Goal: Task Accomplishment & Management: Use online tool/utility

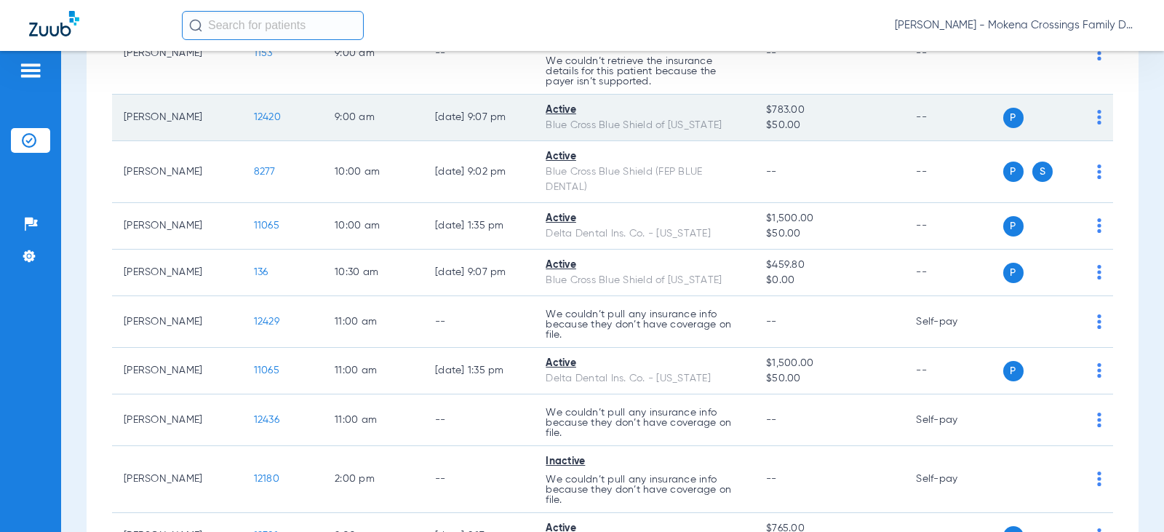
scroll to position [364, 0]
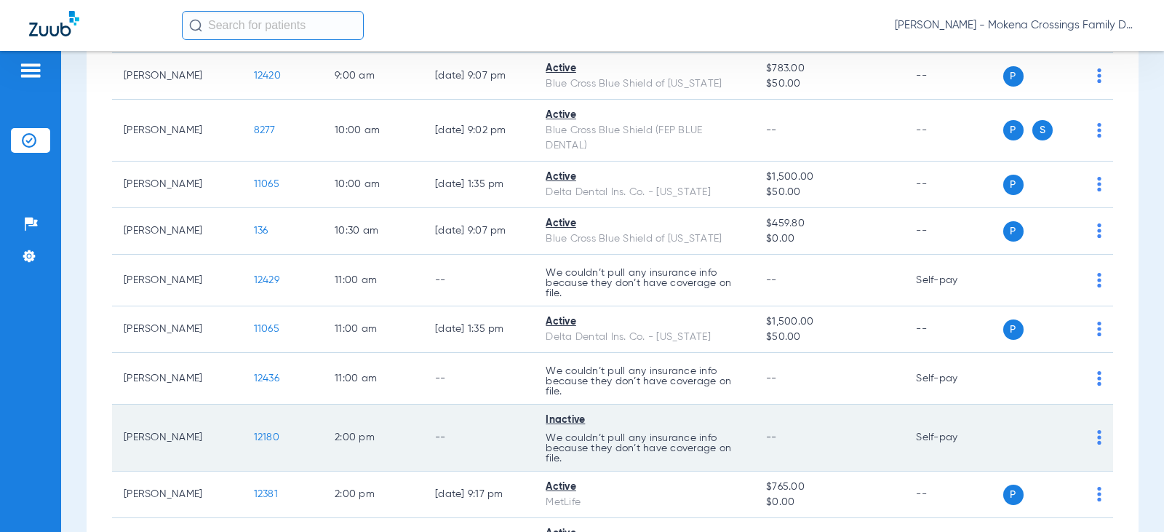
click at [260, 428] on td "12180" at bounding box center [282, 437] width 81 height 67
click at [257, 436] on span "12180" at bounding box center [266, 437] width 25 height 10
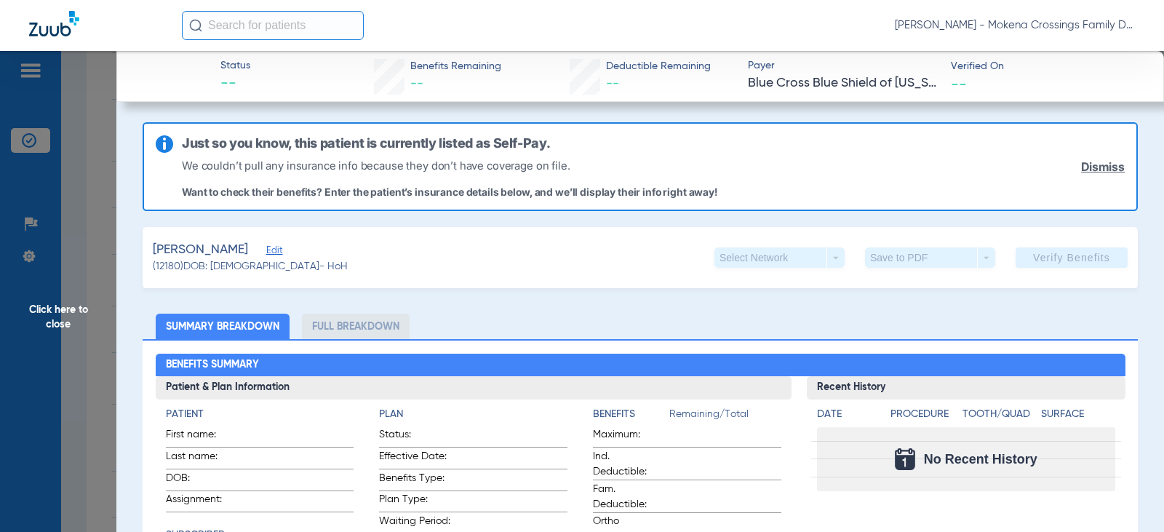
click at [267, 250] on span "Edit" at bounding box center [272, 252] width 13 height 14
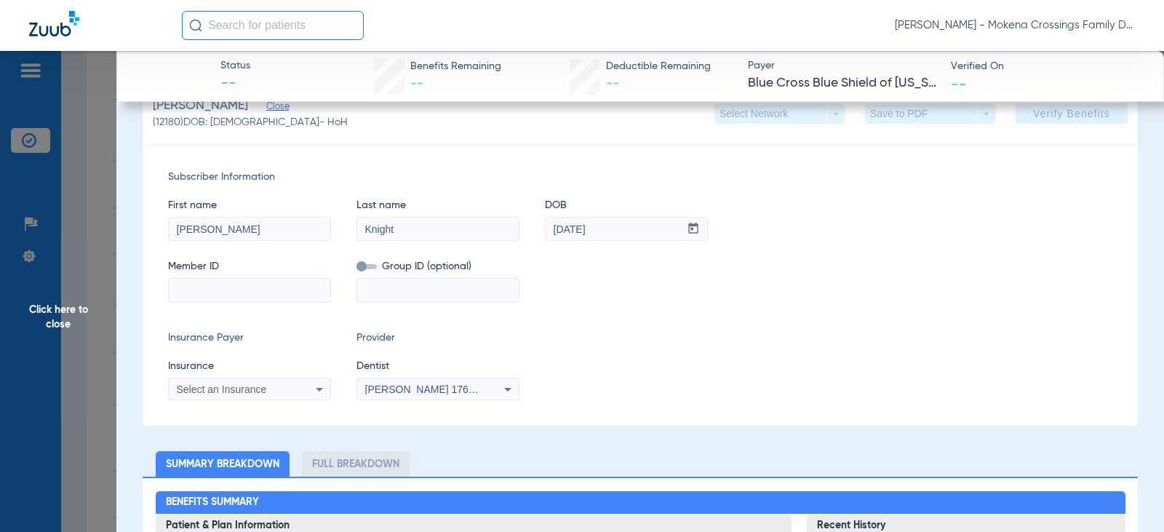
scroll to position [145, 0]
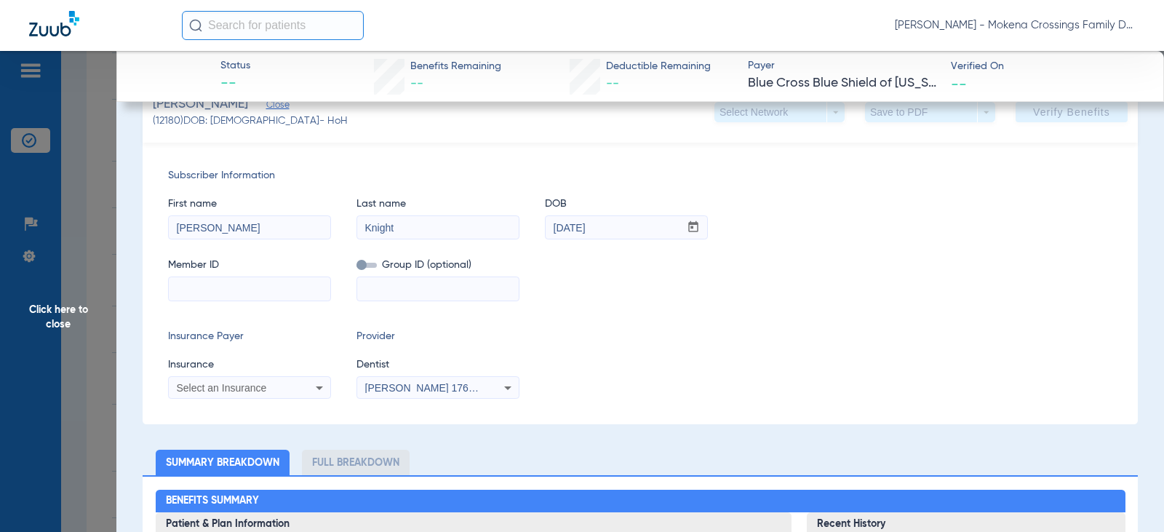
click at [222, 293] on input at bounding box center [249, 288] width 161 height 23
paste input "978288483"
type input "978288483"
click at [385, 293] on input at bounding box center [437, 288] width 161 height 23
click at [275, 383] on div "Select an Insurance" at bounding box center [235, 388] width 117 height 10
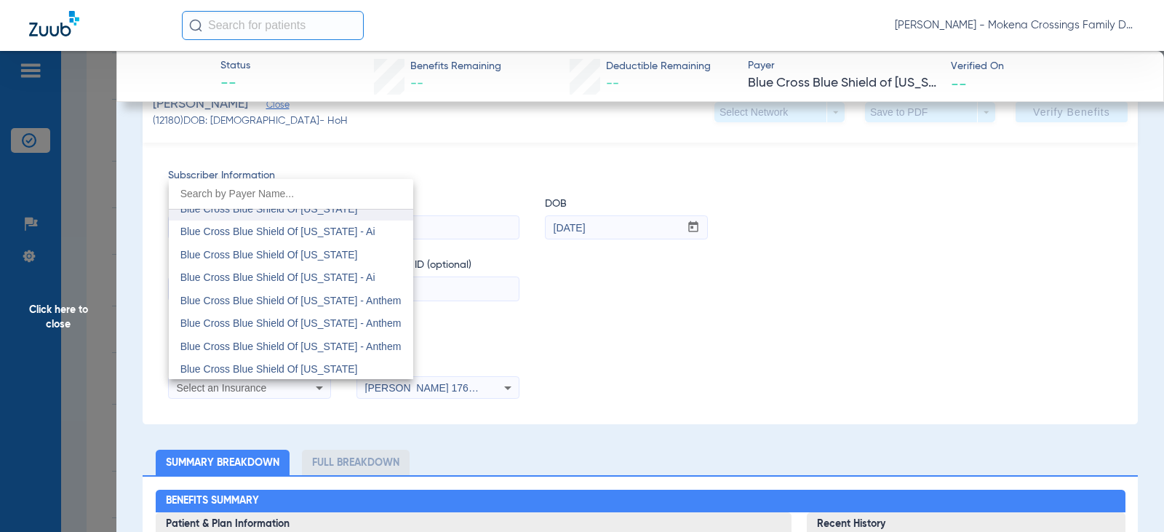
scroll to position [1164, 0]
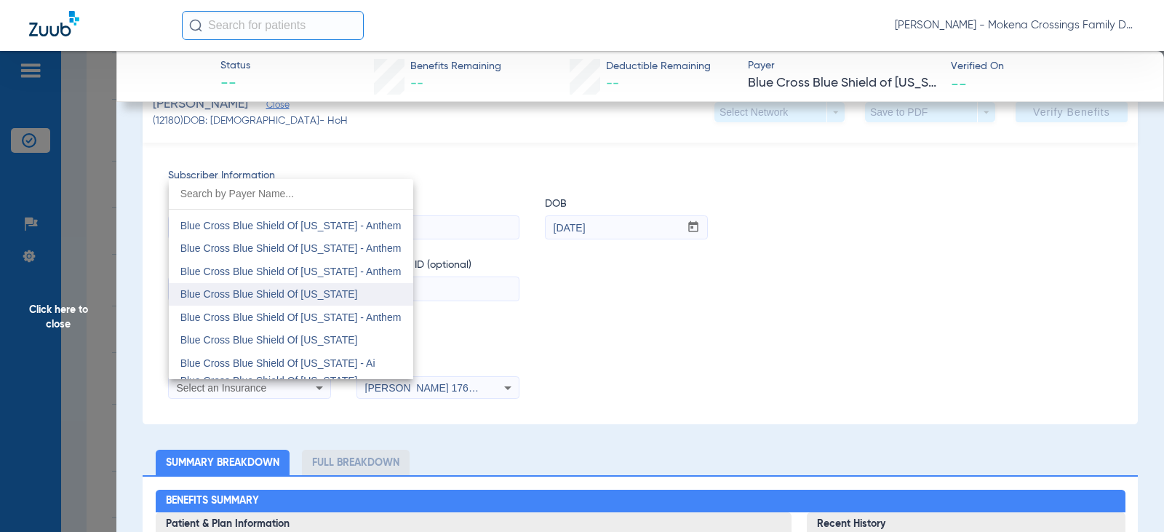
click at [284, 297] on span "Blue Cross Blue Shield Of [US_STATE]" at bounding box center [268, 294] width 177 height 12
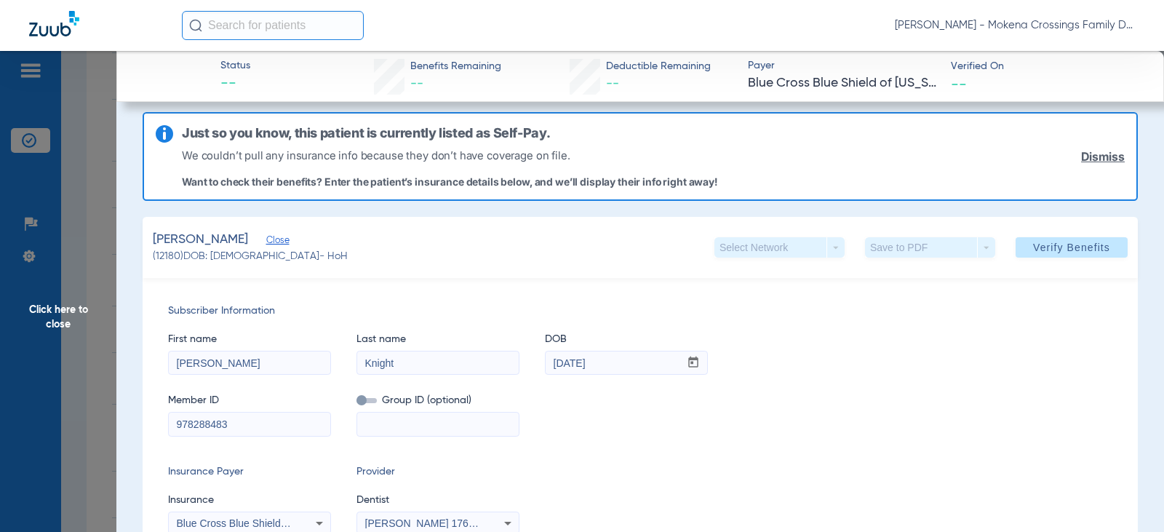
scroll to position [0, 0]
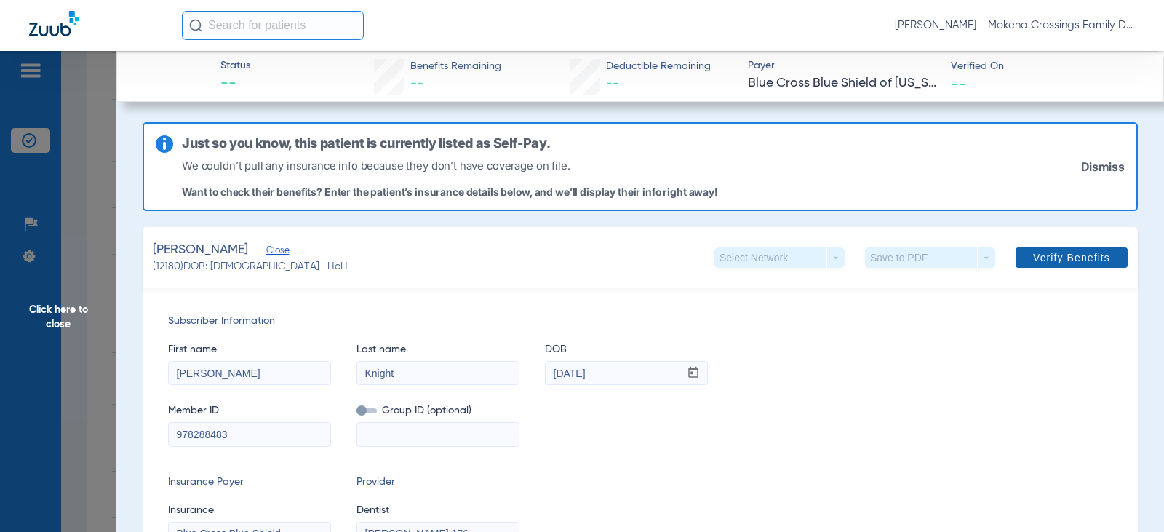
click at [1033, 260] on span "Verify Benefits" at bounding box center [1071, 258] width 77 height 12
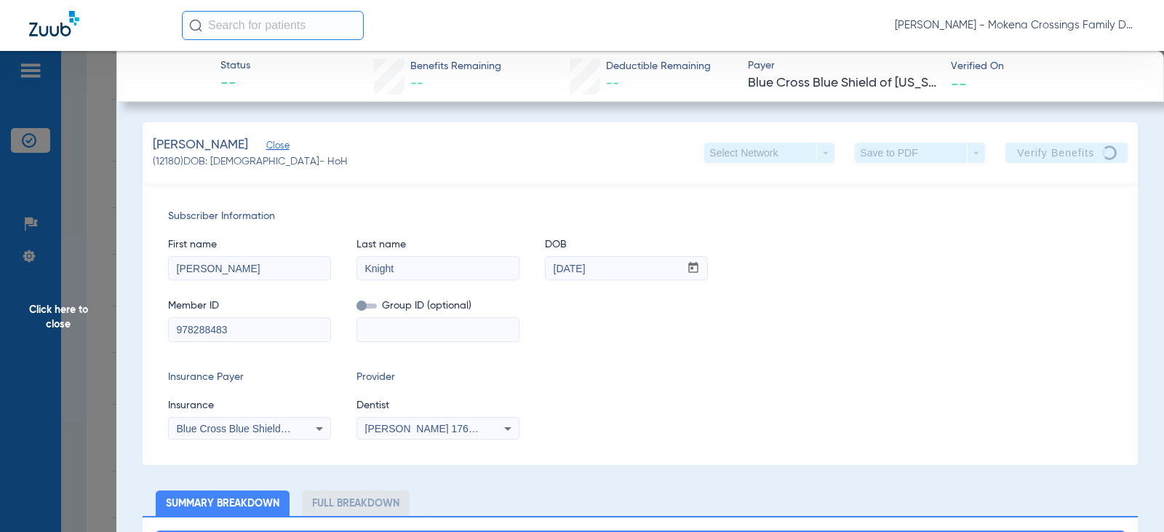
click at [43, 322] on span "Click here to close" at bounding box center [58, 317] width 116 height 532
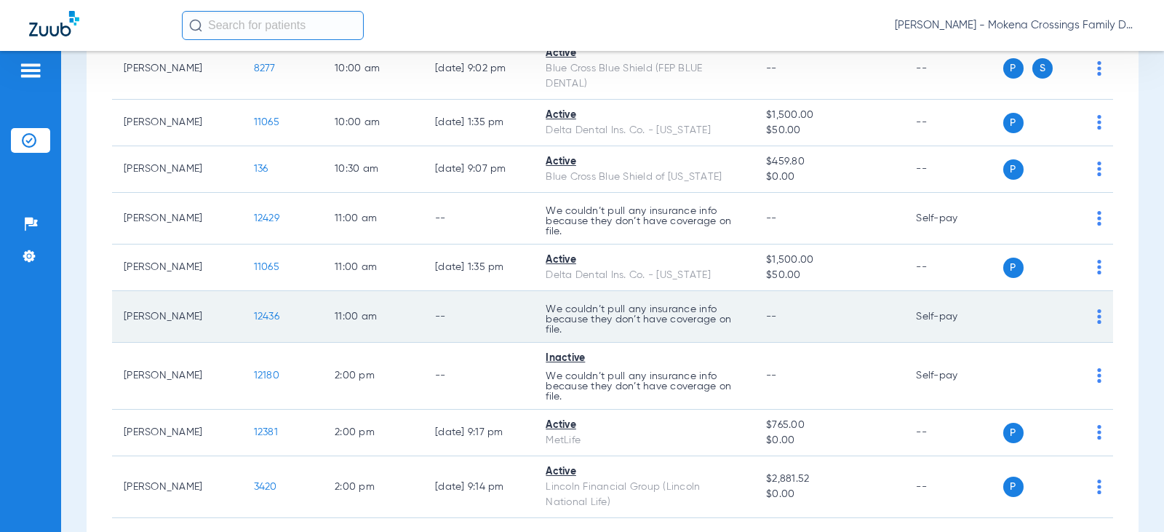
scroll to position [420, 0]
